Goal: Task Accomplishment & Management: Complete application form

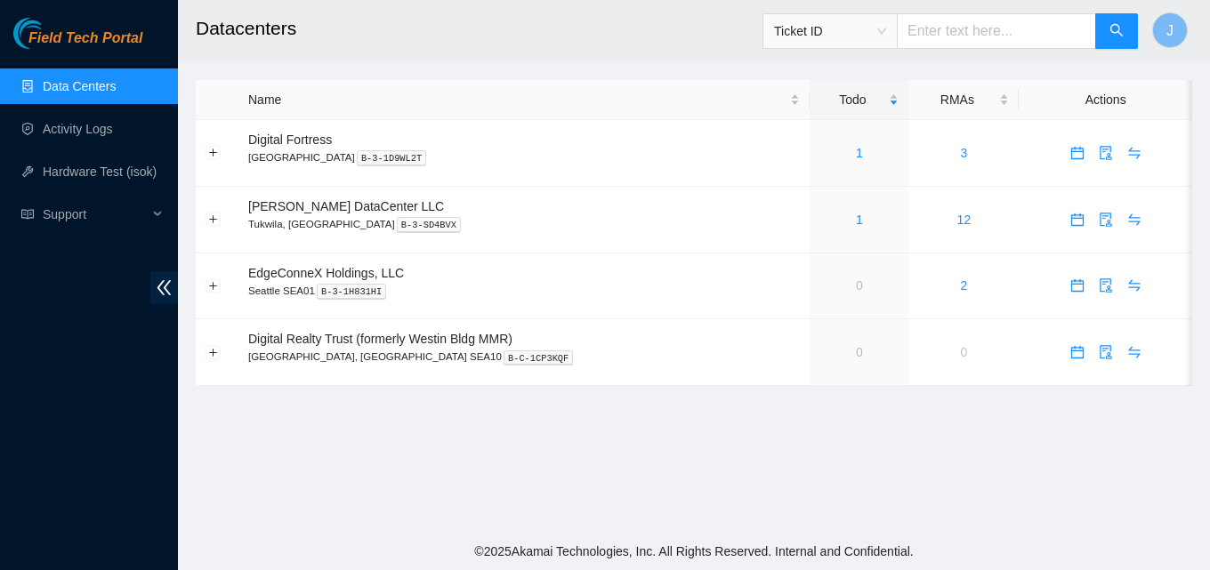
click at [90, 93] on link "Data Centers" at bounding box center [79, 86] width 73 height 14
click at [88, 122] on link "Activity Logs" at bounding box center [78, 129] width 70 height 14
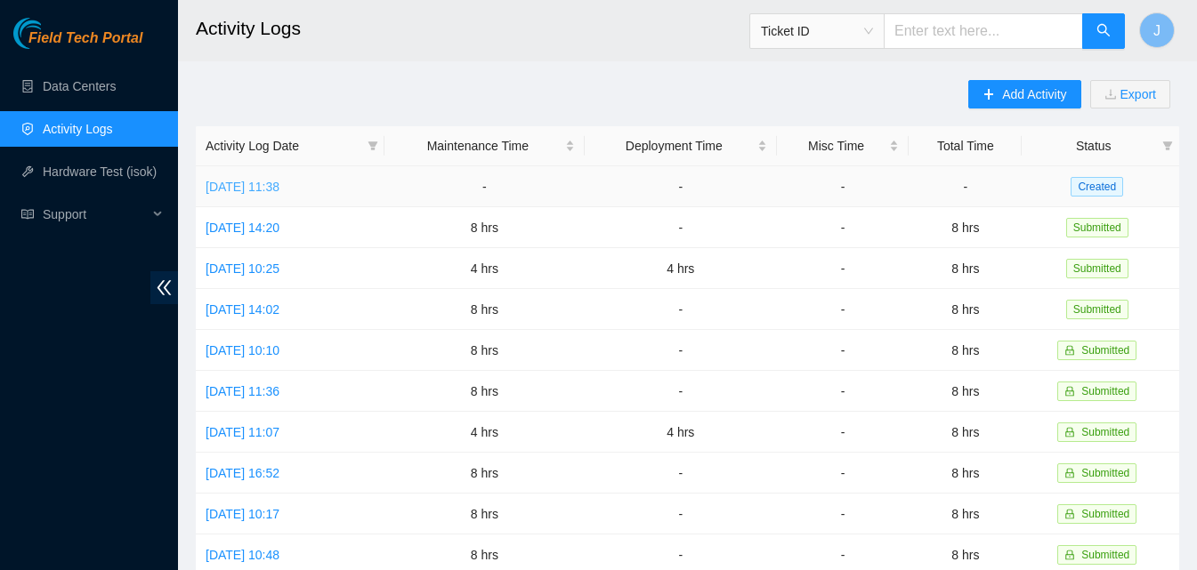
click at [279, 187] on link "Thu, 25 Sep 2025 11:38" at bounding box center [243, 187] width 74 height 14
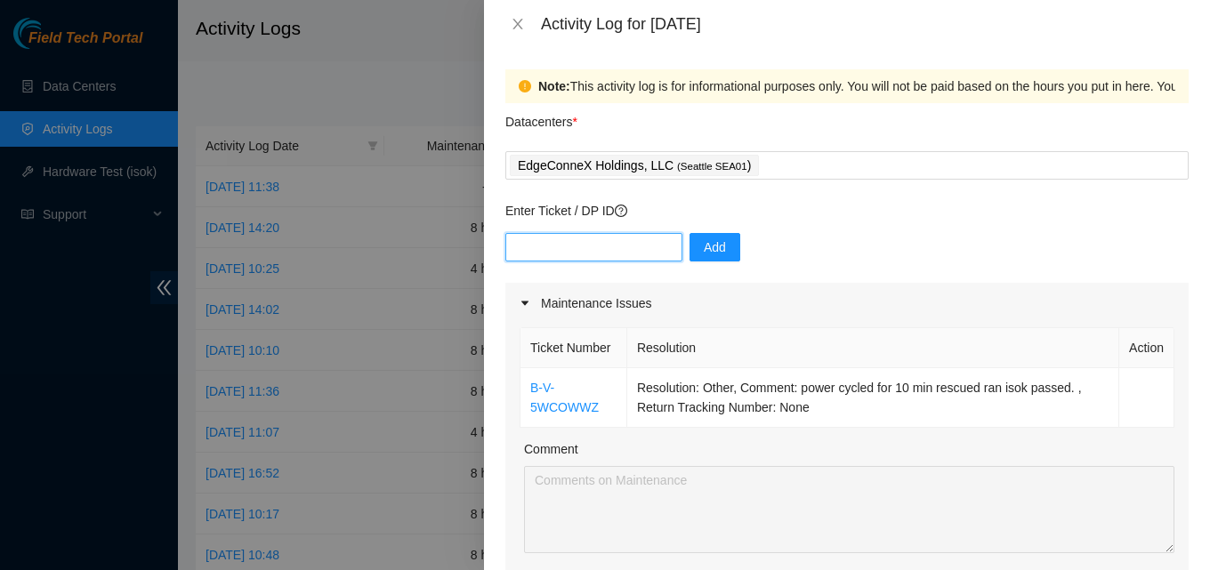
drag, startPoint x: 601, startPoint y: 233, endPoint x: 595, endPoint y: 243, distance: 11.2
click at [595, 243] on input "text" at bounding box center [593, 247] width 177 height 28
click at [824, 169] on div "EdgeConneX Holdings, LLC ( Seattle SEA01 )" at bounding box center [847, 165] width 675 height 25
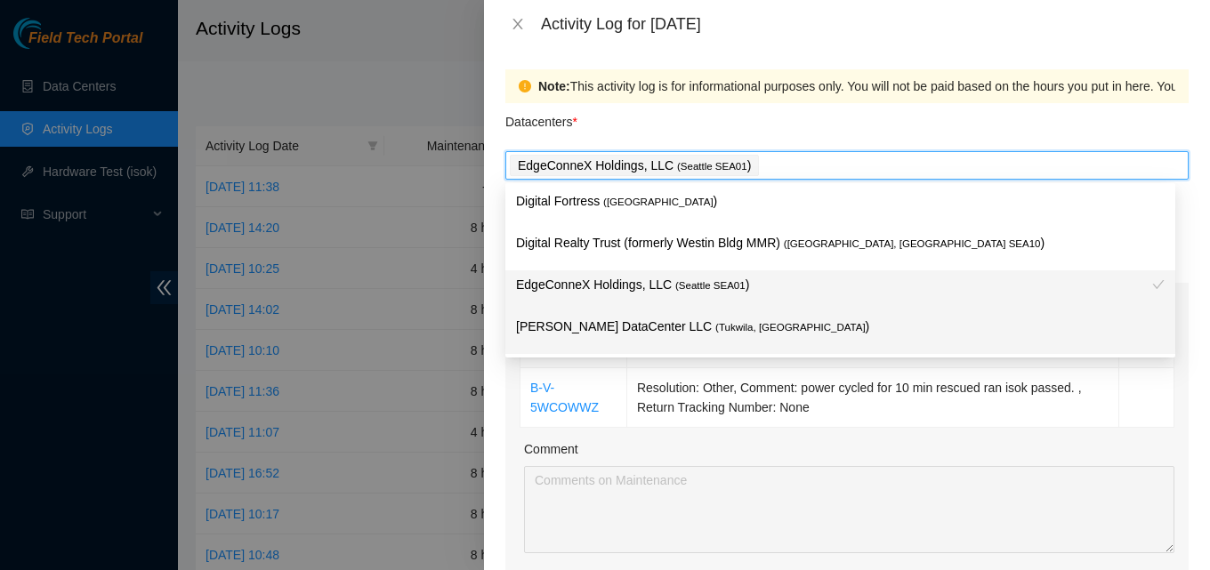
click at [724, 321] on p "Sabey DataCenter LLC ( Tukwila, WA )" at bounding box center [840, 327] width 649 height 20
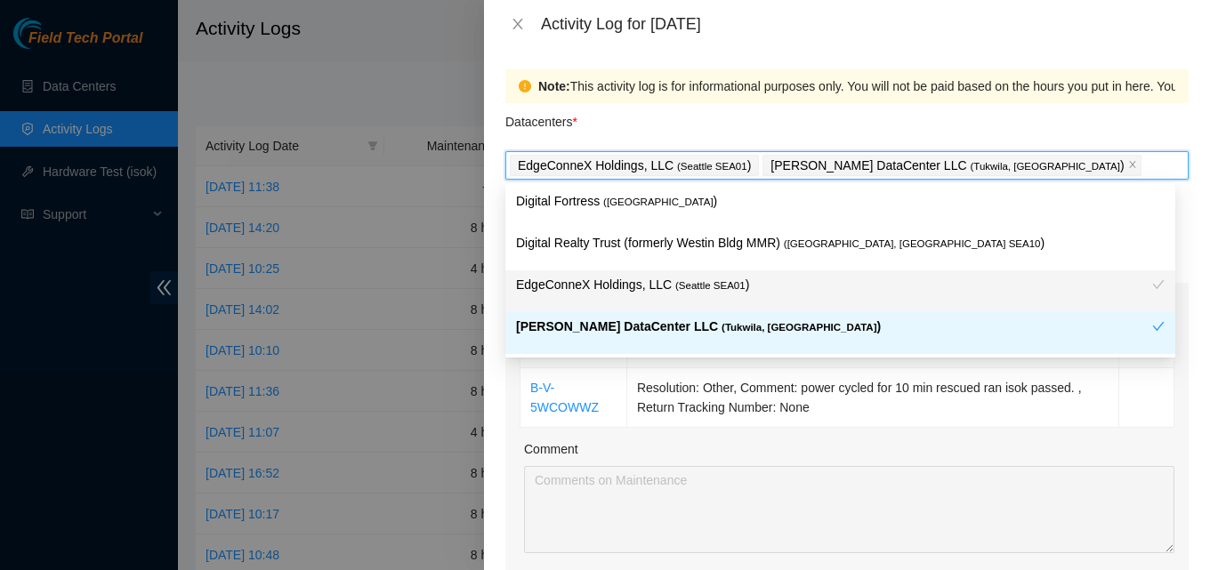
click at [458, 307] on div at bounding box center [605, 285] width 1210 height 570
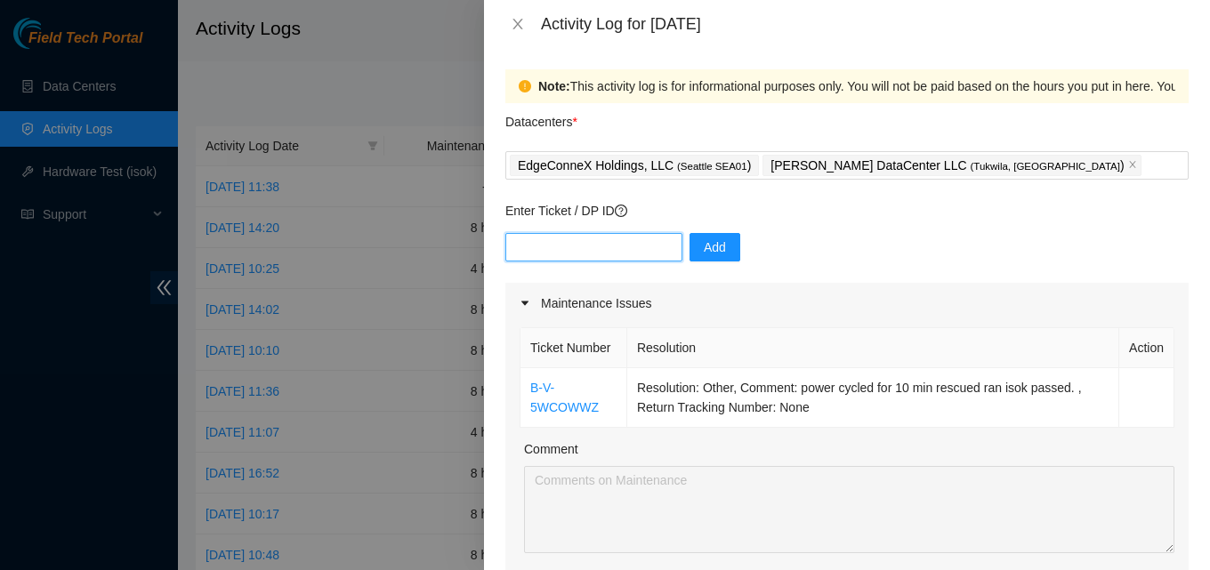
click at [600, 258] on input "text" at bounding box center [593, 247] width 177 height 28
paste input "B-W-13W4O14"
type input "B-W-13W4O14"
click at [705, 253] on span "Add" at bounding box center [715, 248] width 22 height 20
click at [565, 238] on input "text" at bounding box center [593, 247] width 177 height 28
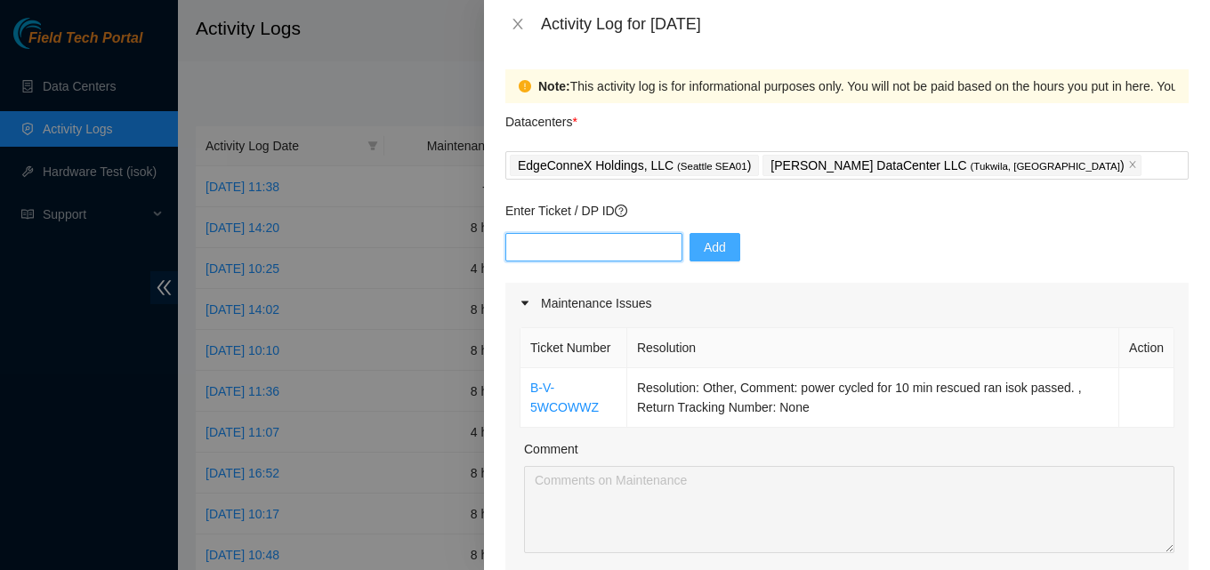
paste input "B-W-13W4O14"
click at [515, 251] on input "B-W-13W4O14" at bounding box center [593, 247] width 177 height 28
type input "B-W-13W4O14"
click at [692, 260] on button "Add" at bounding box center [715, 247] width 51 height 28
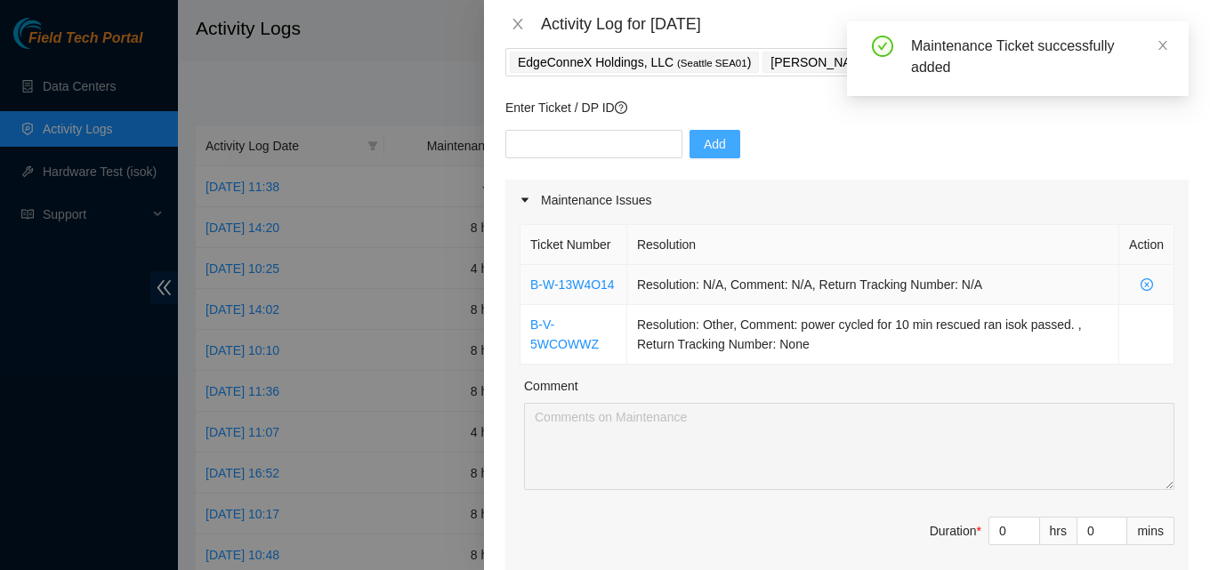
scroll to position [267, 0]
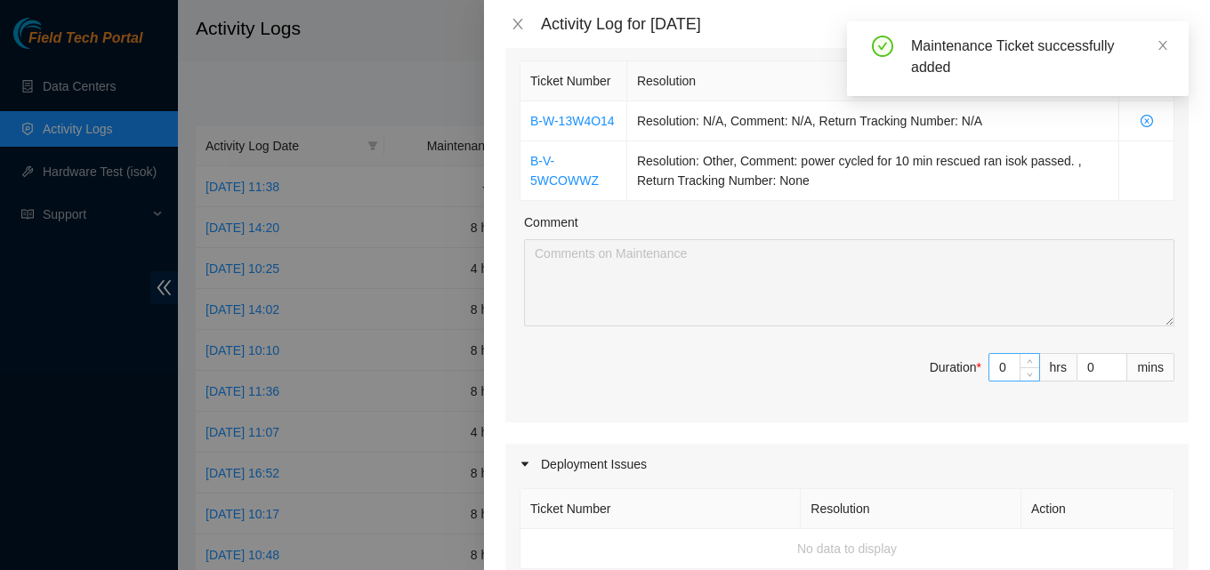
drag, startPoint x: 1008, startPoint y: 411, endPoint x: 1024, endPoint y: 392, distance: 24.6
click at [1023, 381] on div at bounding box center [1030, 367] width 20 height 27
click at [991, 381] on input "0" at bounding box center [1015, 367] width 50 height 27
type input "8"
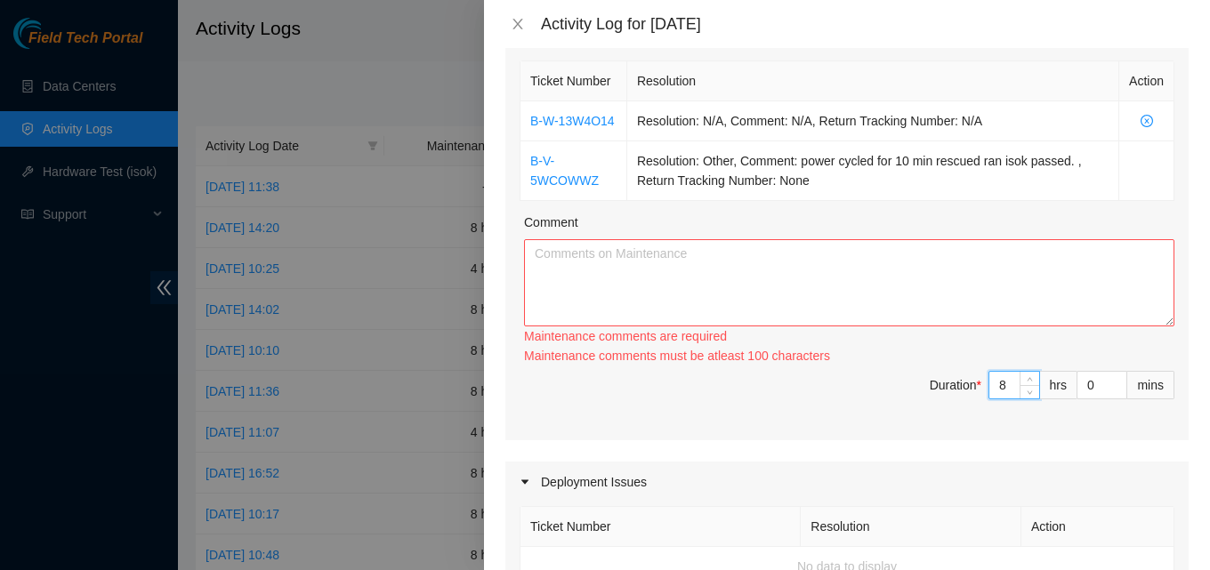
type input "8"
click at [812, 239] on div "Comment" at bounding box center [849, 226] width 651 height 27
click at [809, 319] on textarea "Comment" at bounding box center [849, 282] width 651 height 87
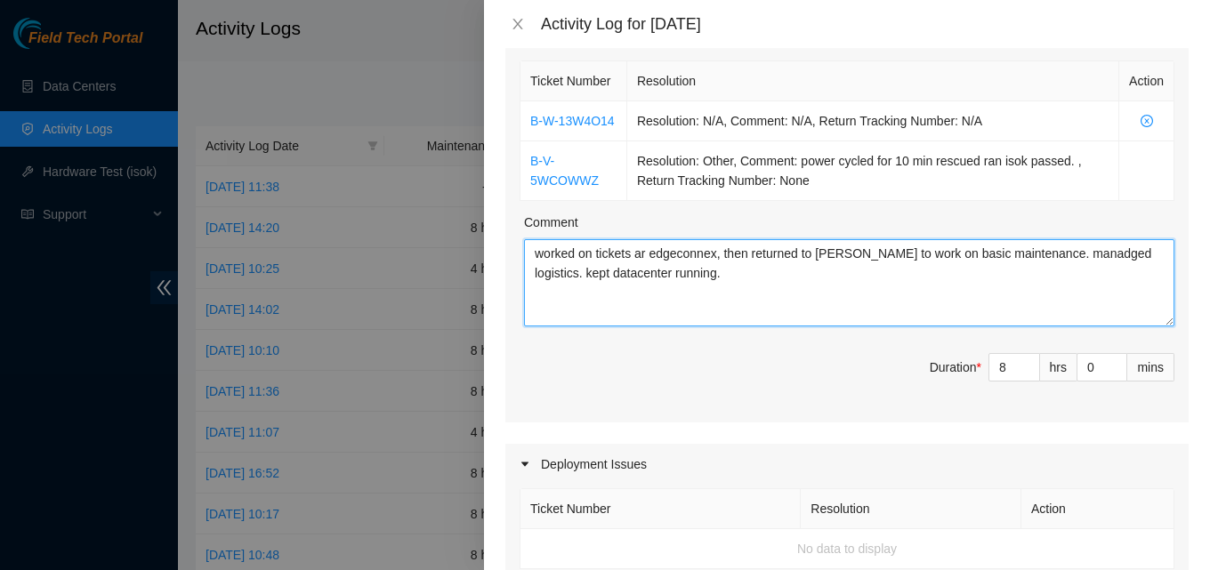
click at [651, 292] on textarea "worked on tickets ar edgeconnex, then returned to sabey to work on basic mainte…" at bounding box center [849, 282] width 651 height 87
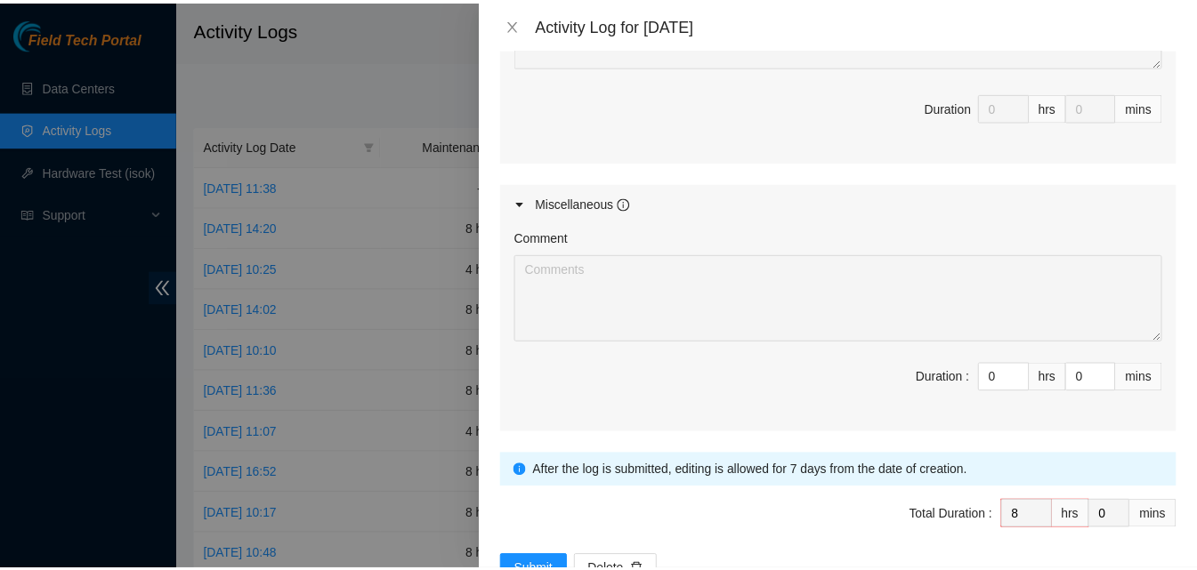
scroll to position [992, 0]
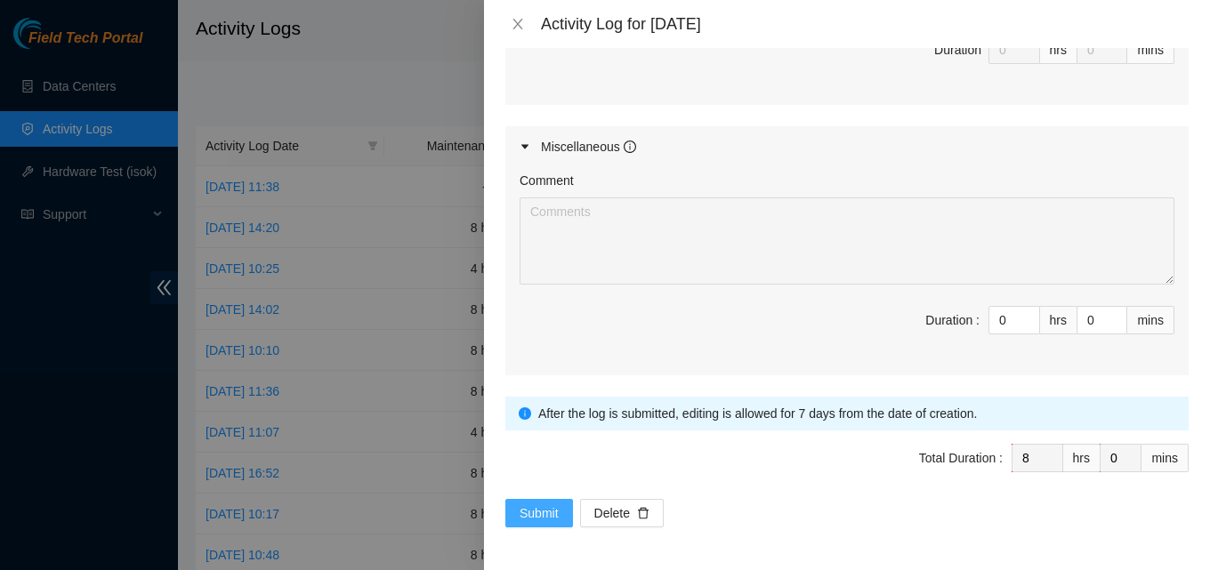
type textarea "worked on tickets at edgeconnex, then returned to sabey to work on basic mainte…"
click at [541, 522] on span "Submit" at bounding box center [539, 514] width 39 height 20
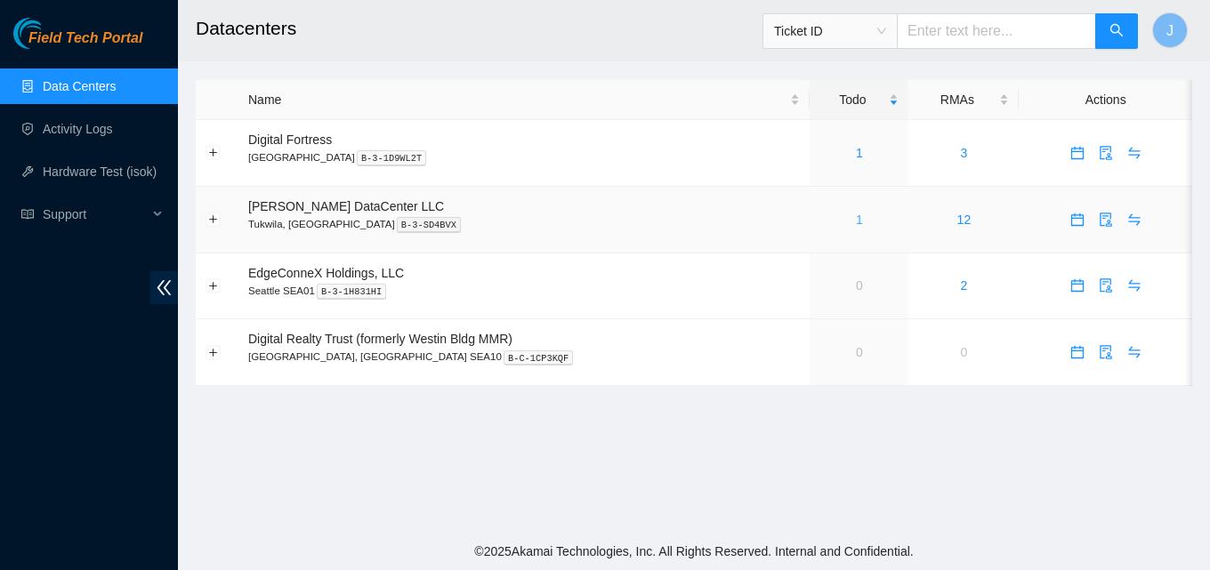
click at [856, 214] on link "1" at bounding box center [859, 220] width 7 height 14
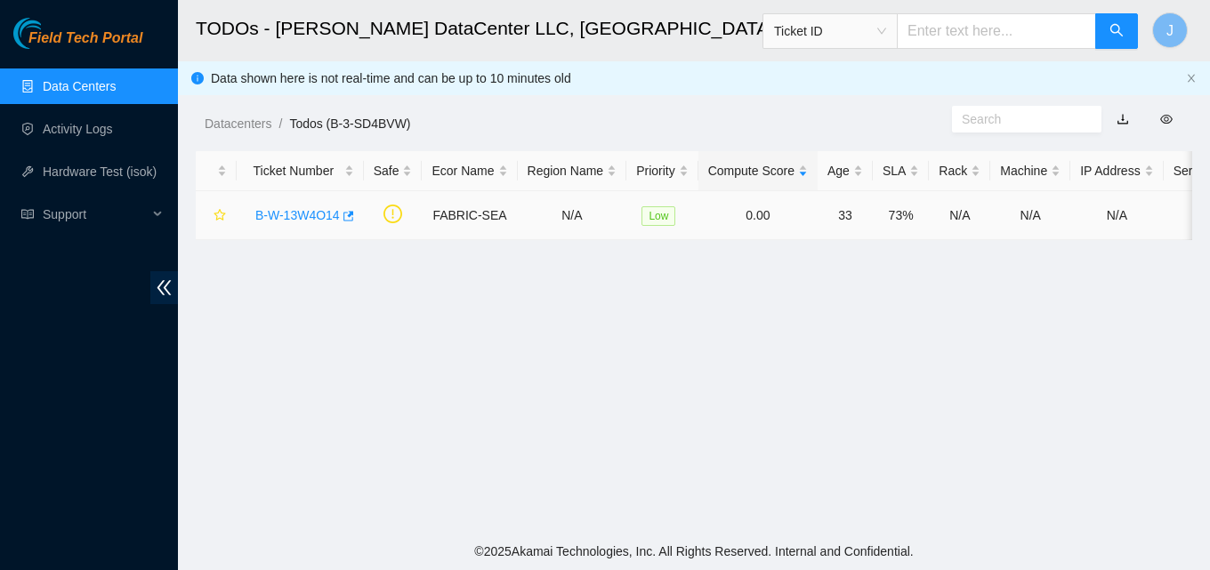
click at [321, 214] on link "B-W-13W4O14" at bounding box center [297, 215] width 85 height 14
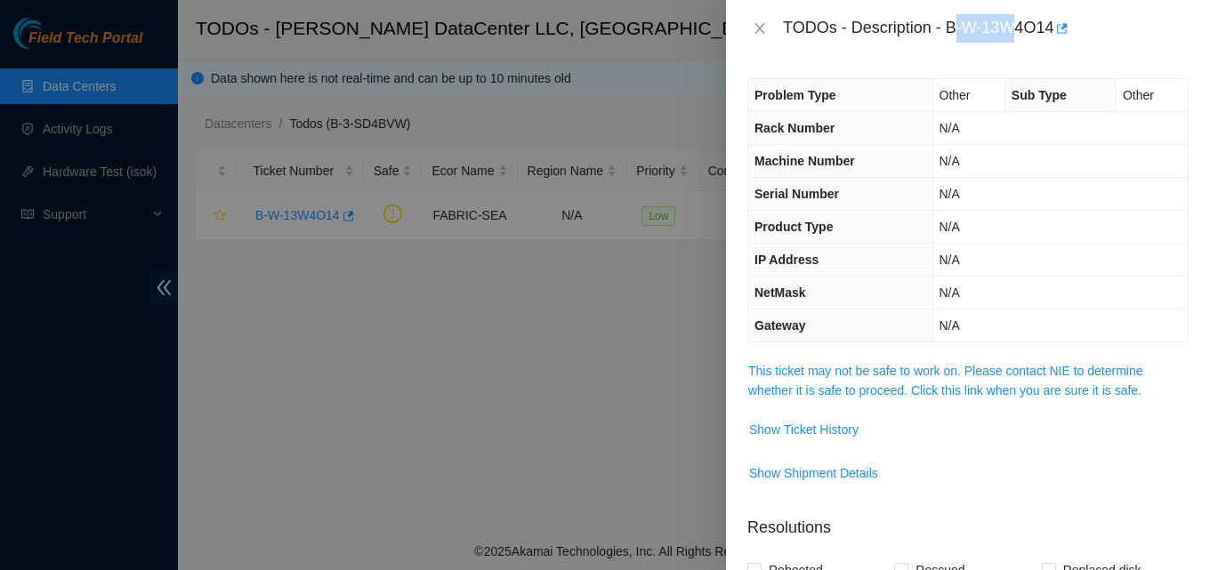
drag, startPoint x: 957, startPoint y: 32, endPoint x: 1012, endPoint y: 36, distance: 55.4
click at [1012, 36] on div "TODOs - Description - B-W-13W4O14" at bounding box center [986, 28] width 406 height 28
drag, startPoint x: 944, startPoint y: 26, endPoint x: 1056, endPoint y: 21, distance: 112.2
click at [1056, 21] on div "TODOs - Description - B-W-13W4O14" at bounding box center [986, 28] width 406 height 28
copy div "B-W-13W4O14"
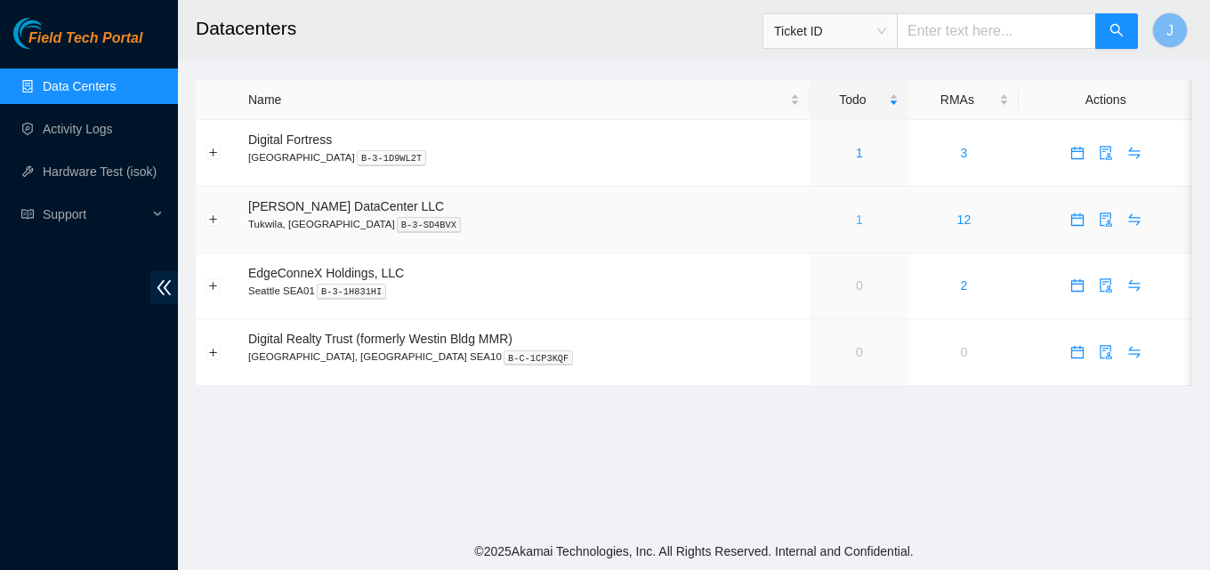
click at [856, 214] on link "1" at bounding box center [859, 220] width 7 height 14
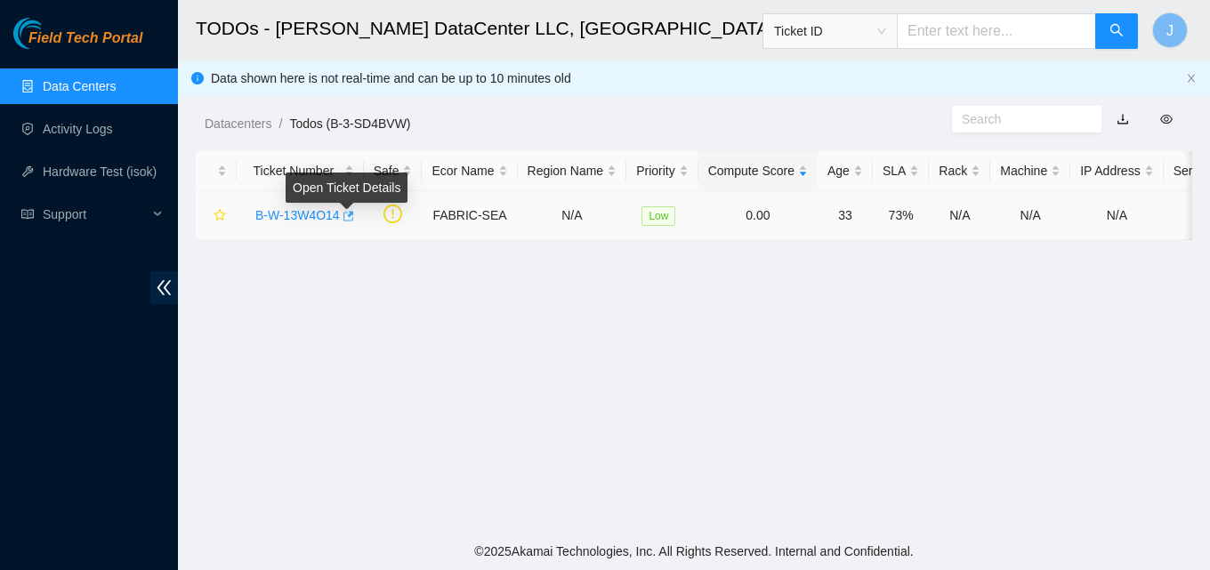
click at [344, 220] on icon "button" at bounding box center [347, 216] width 12 height 12
